Goal: Task Accomplishment & Management: Use online tool/utility

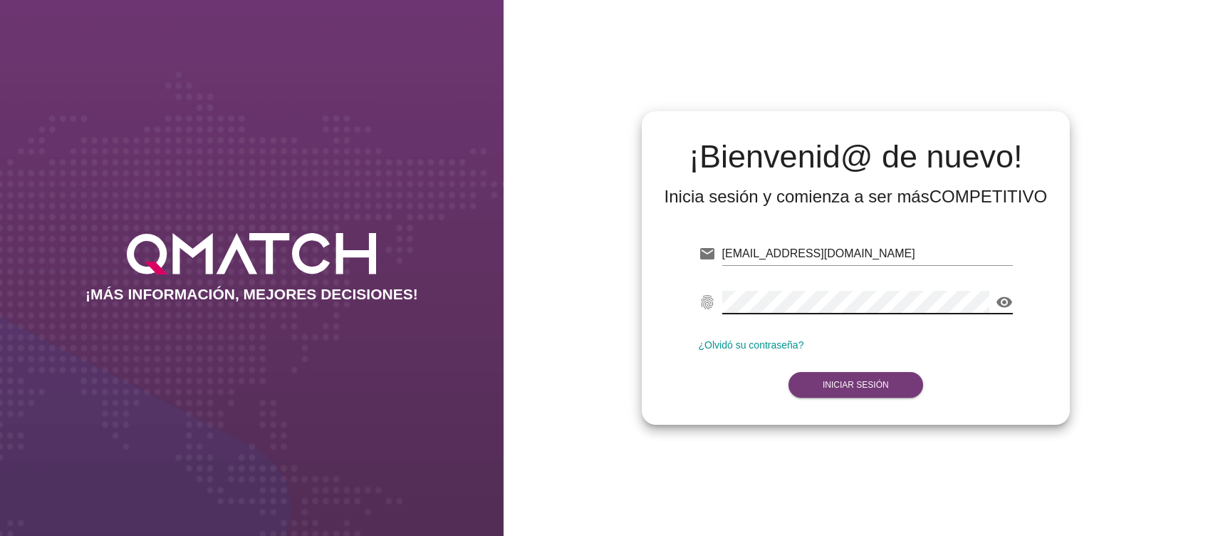
click at [844, 387] on strong "Iniciar Sesión" at bounding box center [856, 385] width 66 height 10
click at [857, 389] on button "Iniciar Sesión" at bounding box center [855, 385] width 135 height 26
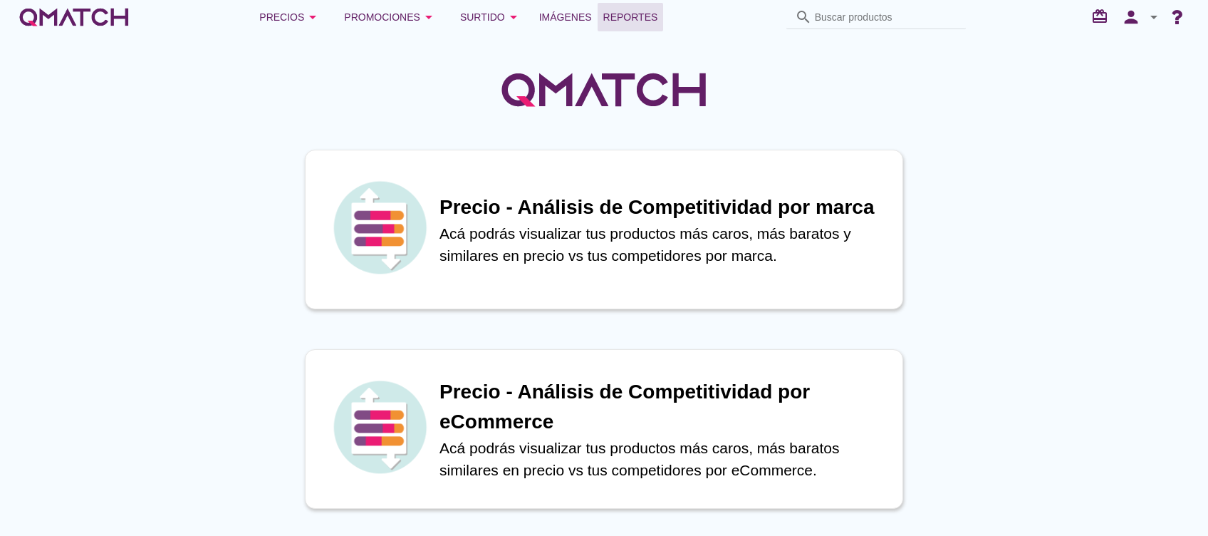
click at [628, 18] on span "Reportes" at bounding box center [630, 17] width 55 height 17
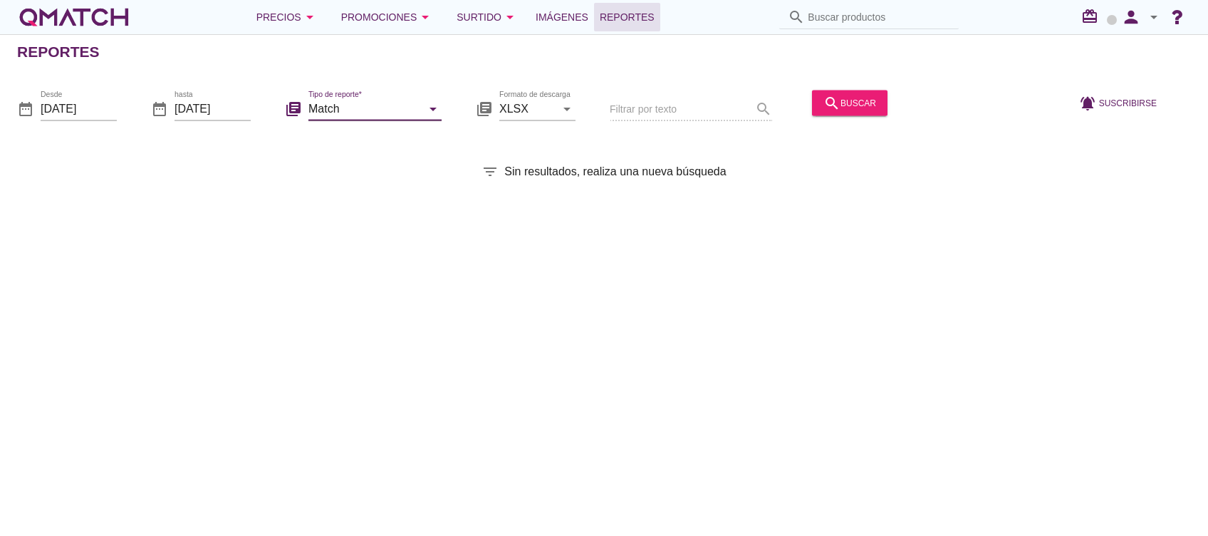
click at [397, 110] on input "Match" at bounding box center [364, 108] width 113 height 23
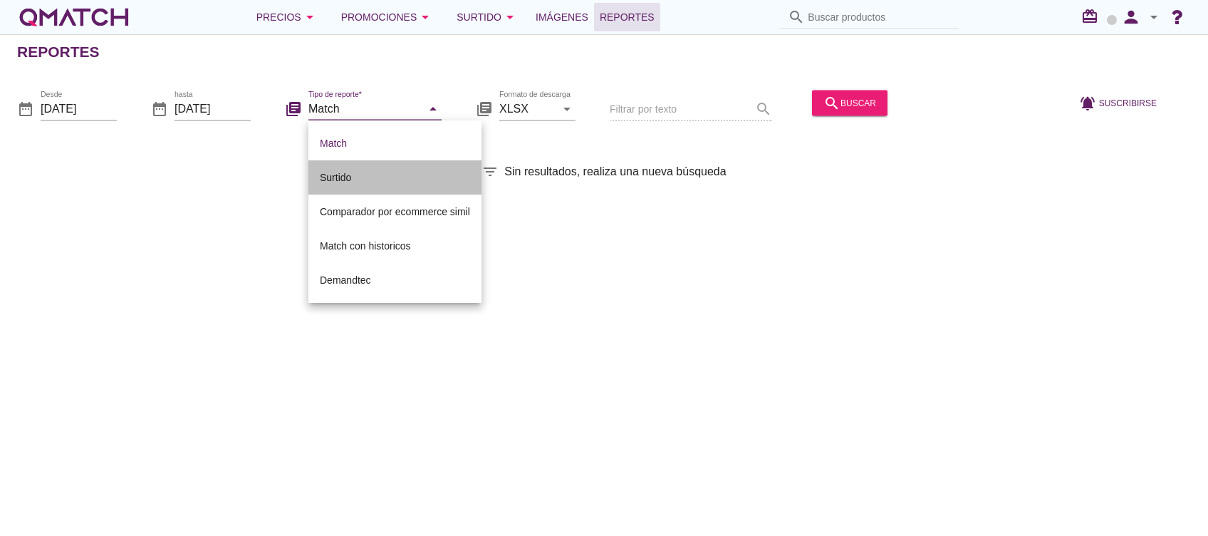
click at [356, 175] on div "Surtido" at bounding box center [395, 177] width 150 height 17
type input "Surtido"
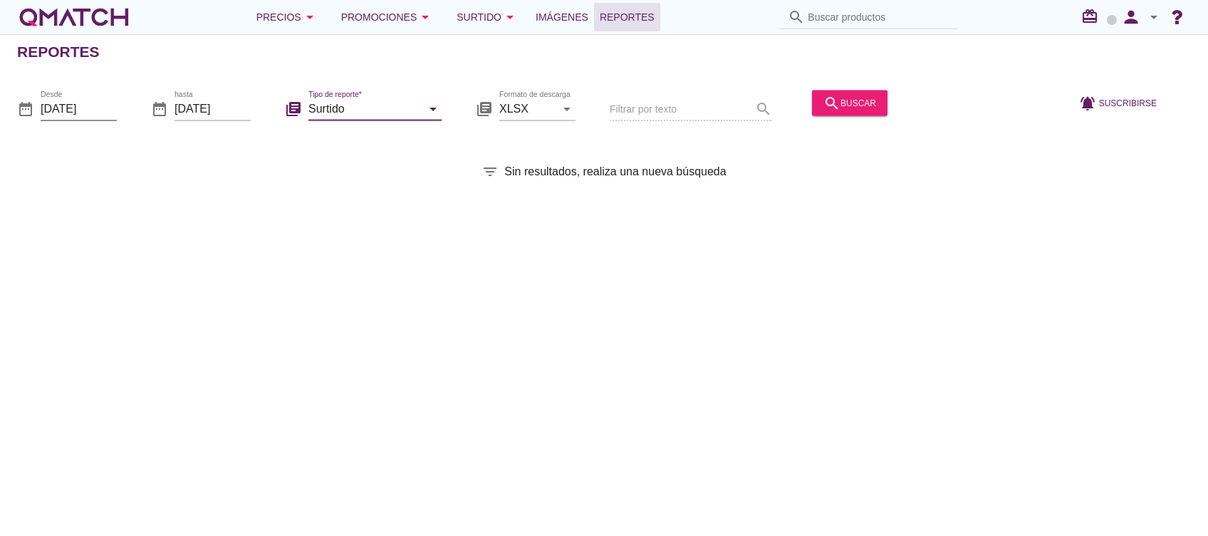
click at [88, 110] on input "[DATE]" at bounding box center [79, 108] width 76 height 23
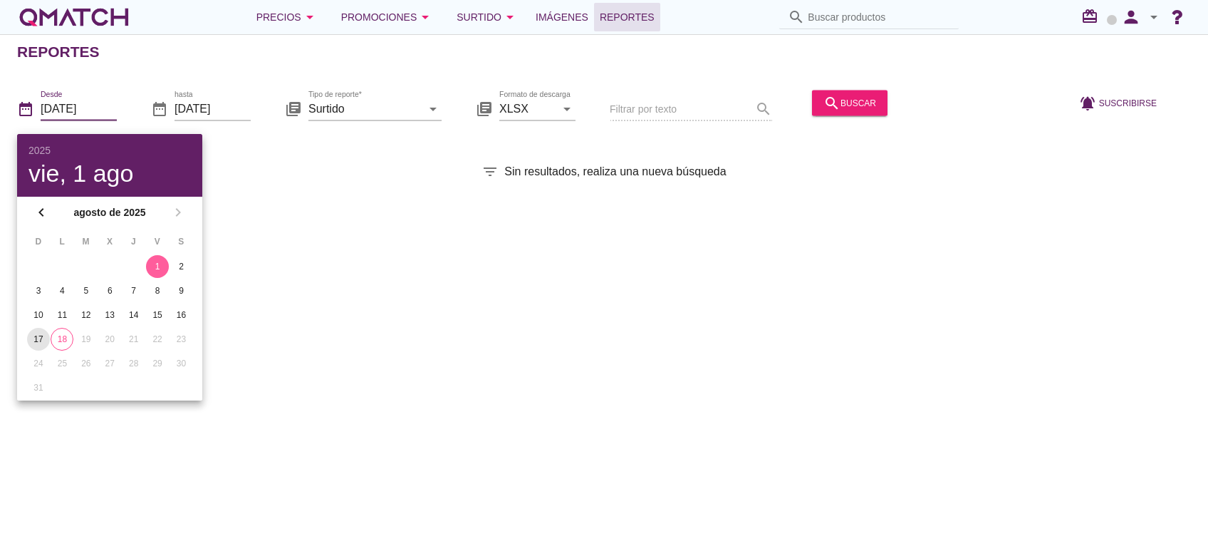
click at [38, 338] on div "17" at bounding box center [38, 339] width 23 height 13
type input "[DATE]"
click at [823, 108] on icon "search" at bounding box center [831, 102] width 17 height 17
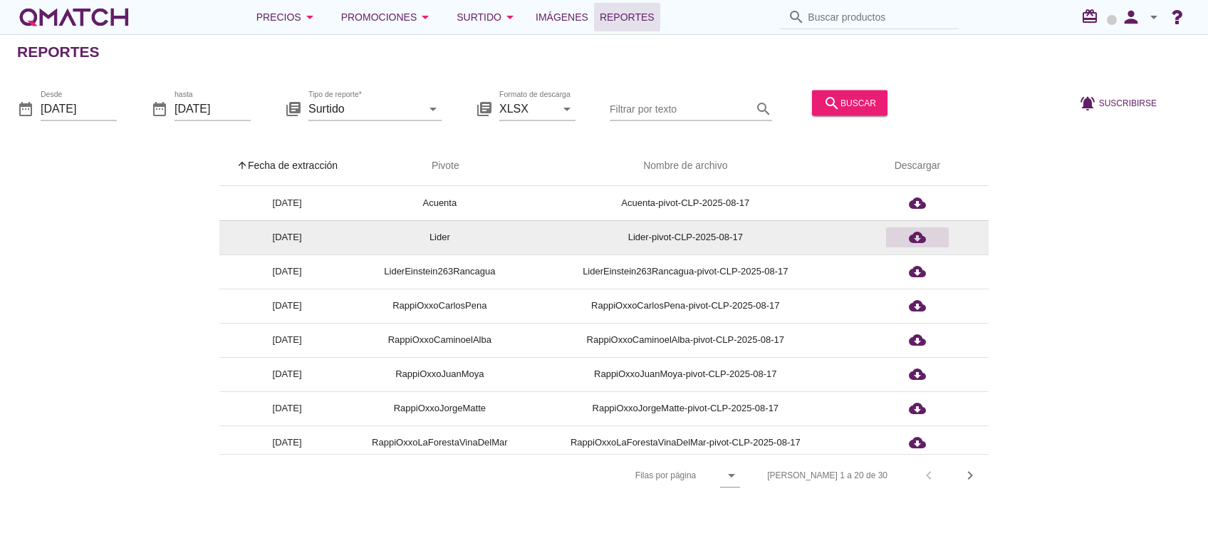
click at [919, 236] on icon "cloud_download" at bounding box center [917, 237] width 17 height 17
